Goal: Information Seeking & Learning: Learn about a topic

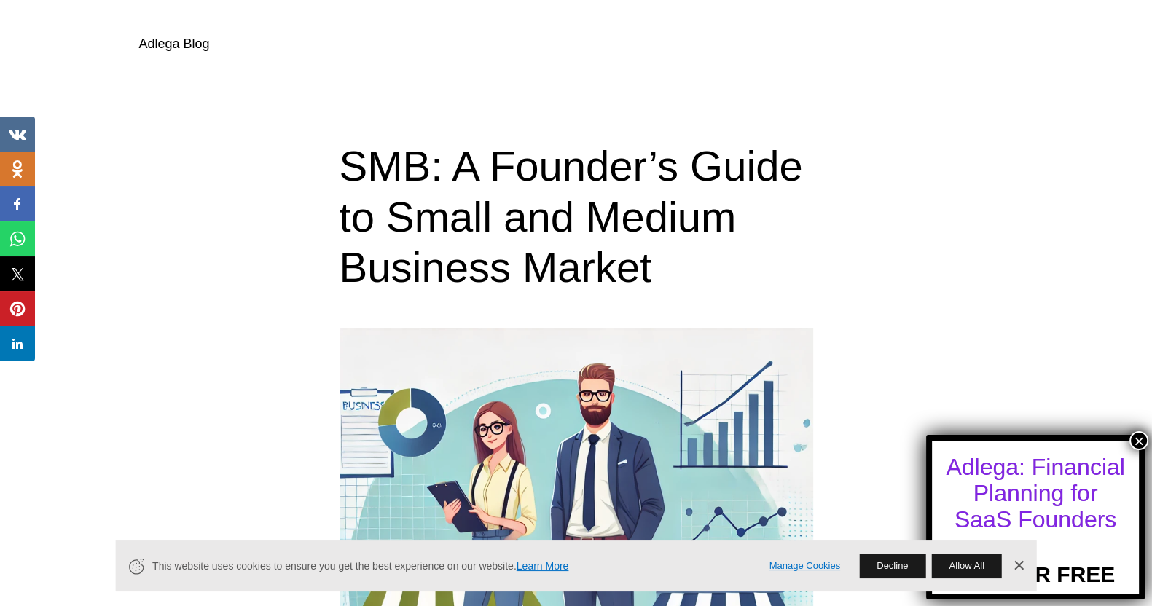
click at [178, 39] on link "Adlega Blog" at bounding box center [174, 43] width 71 height 15
